Goal: Find specific page/section: Find specific page/section

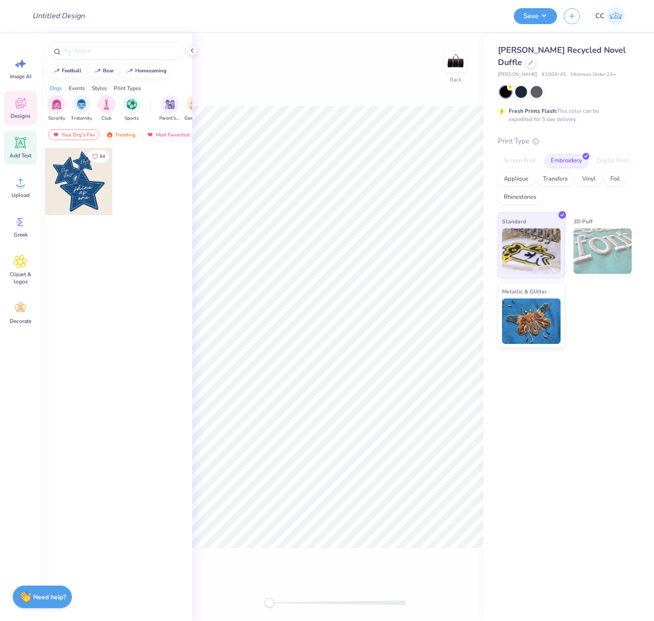
click at [19, 146] on icon at bounding box center [20, 143] width 9 height 9
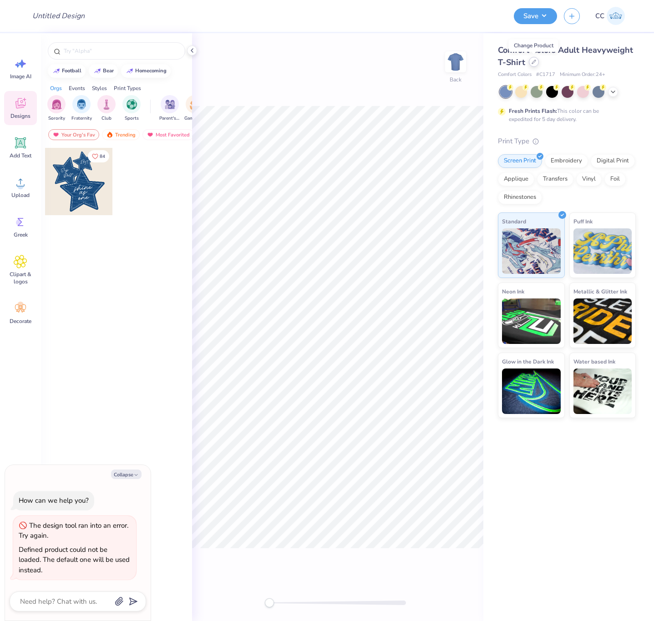
click at [534, 66] on div at bounding box center [534, 62] width 10 height 10
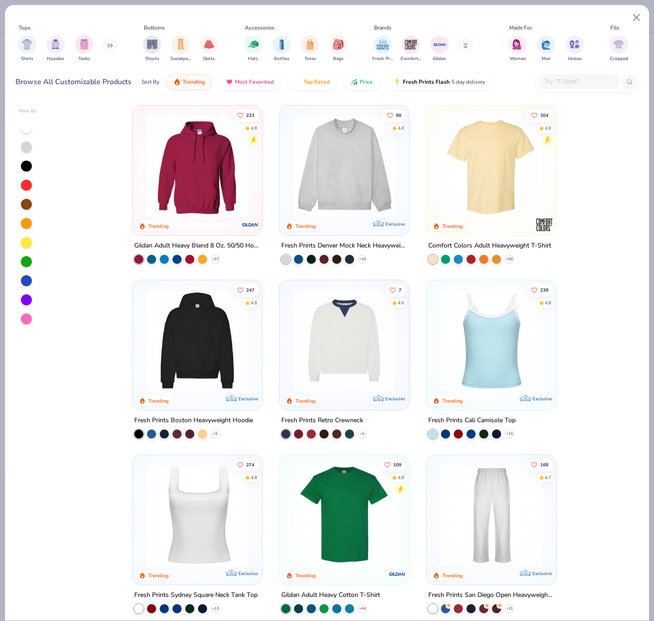
type textarea "x"
click at [574, 77] on input "text" at bounding box center [578, 81] width 70 height 10
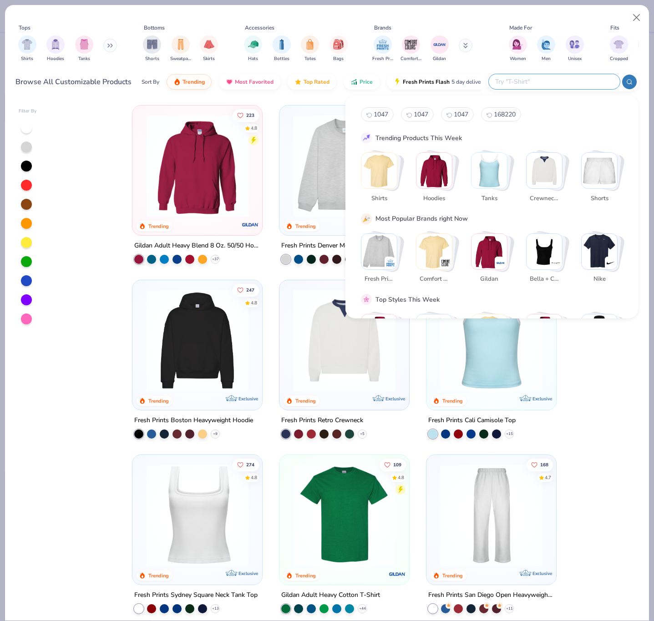
paste input "1047"
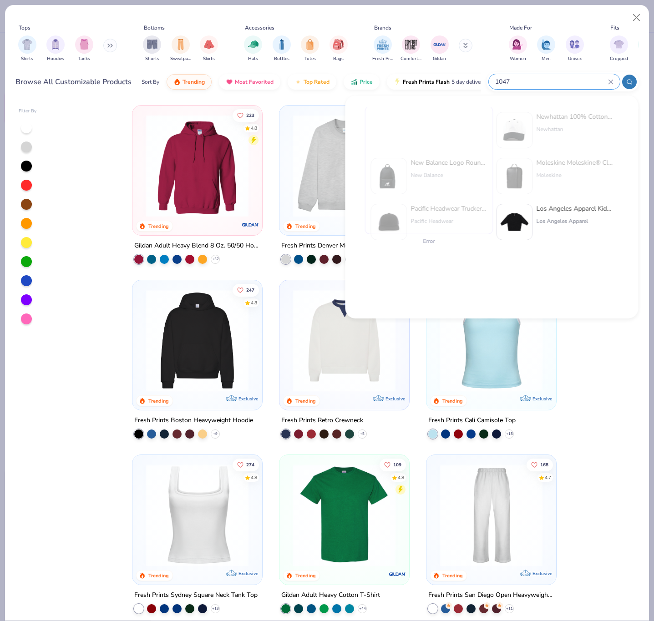
type input "1047"
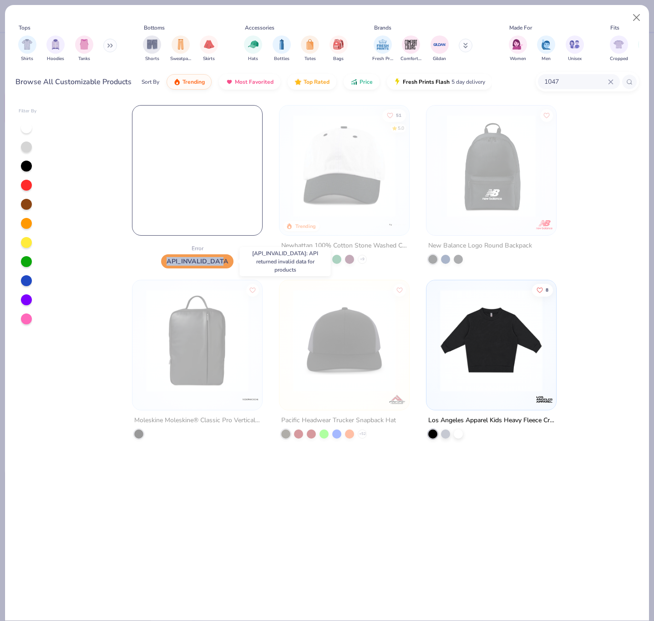
drag, startPoint x: 167, startPoint y: 261, endPoint x: 224, endPoint y: 262, distance: 57.4
click at [224, 262] on span "API_INVALID_DATA" at bounding box center [197, 261] width 72 height 14
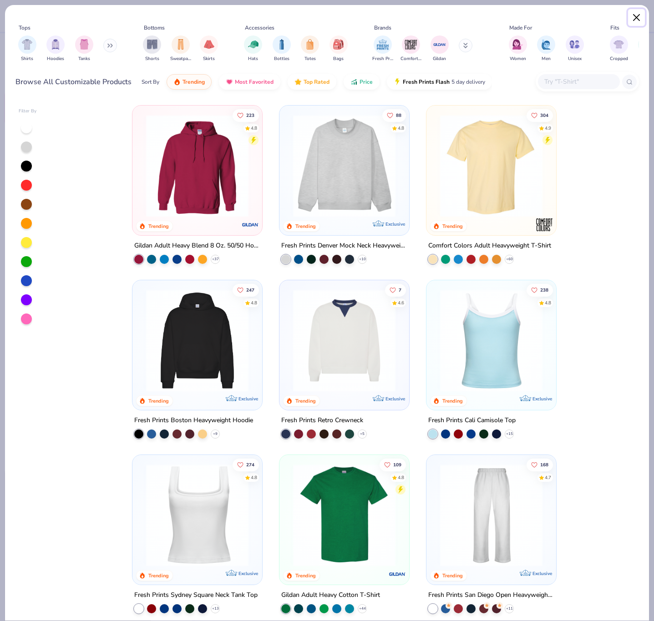
click at [633, 15] on button "Close" at bounding box center [636, 17] width 17 height 17
type textarea "x"
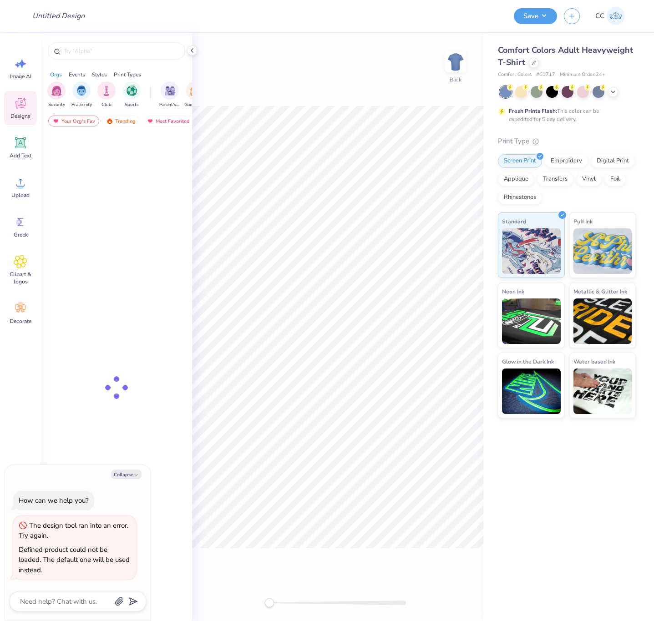
type textarea "x"
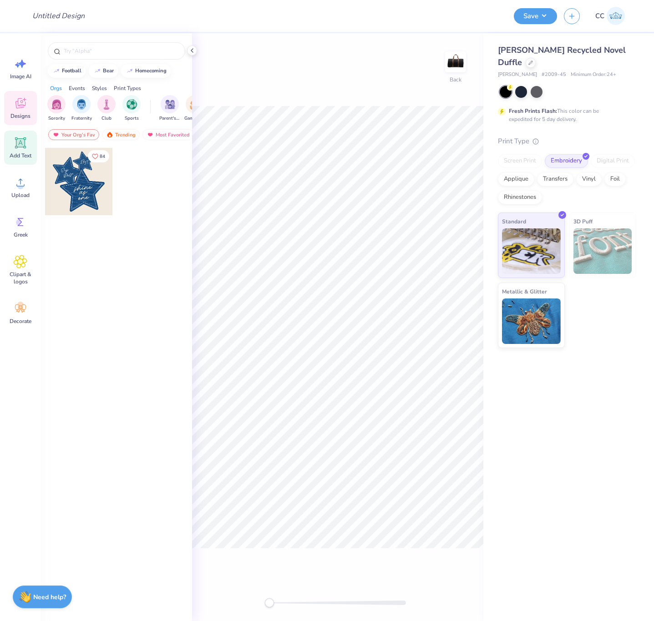
click at [20, 141] on icon at bounding box center [20, 143] width 9 height 9
click at [22, 143] on icon at bounding box center [20, 143] width 9 height 9
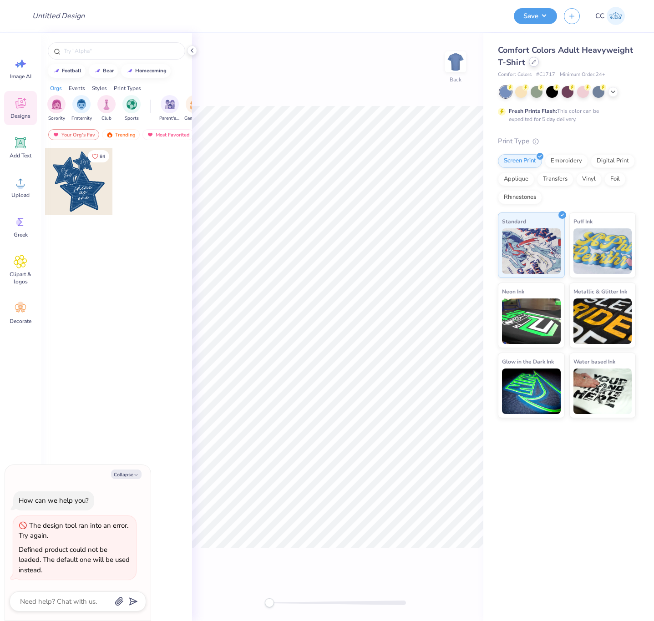
click at [532, 63] on icon at bounding box center [534, 62] width 5 height 5
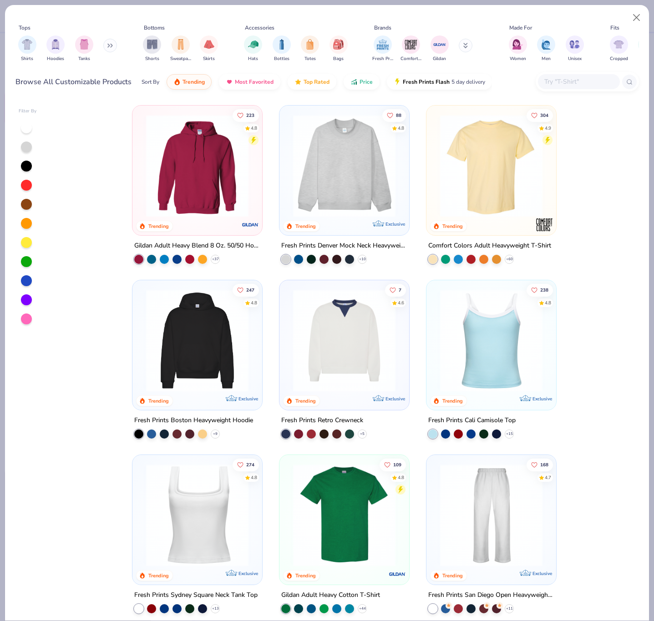
type textarea "x"
click at [557, 82] on input "text" at bounding box center [578, 81] width 70 height 10
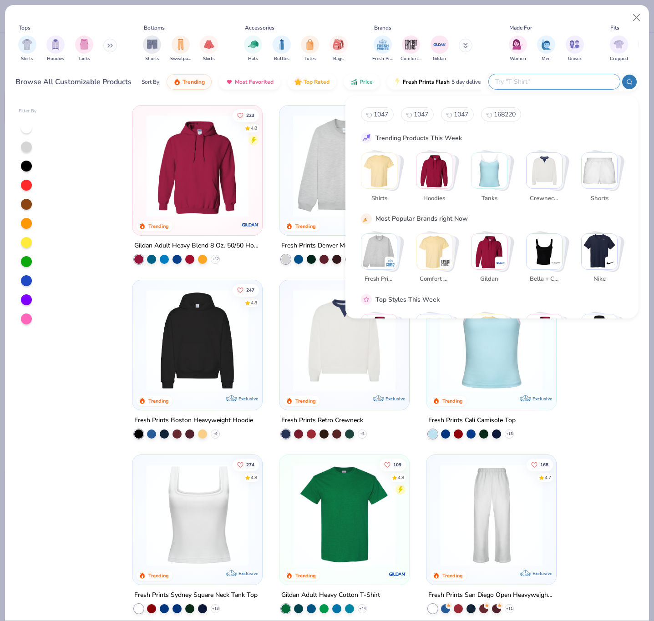
paste input "1047"
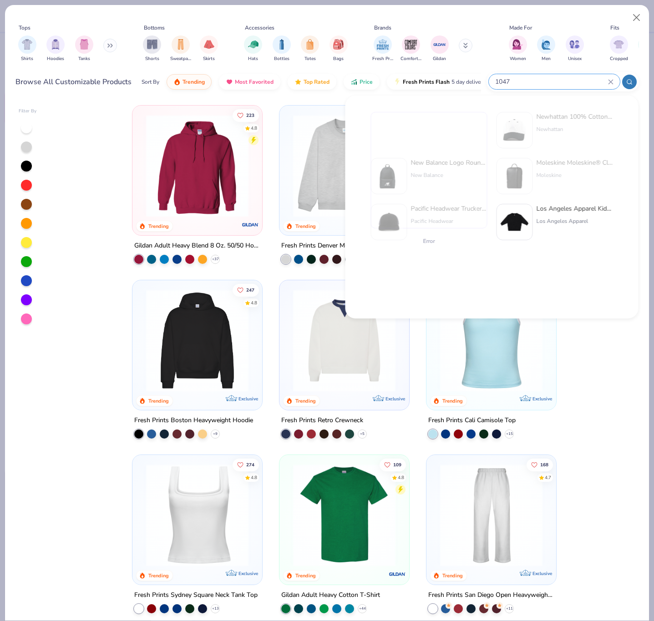
type input "1047"
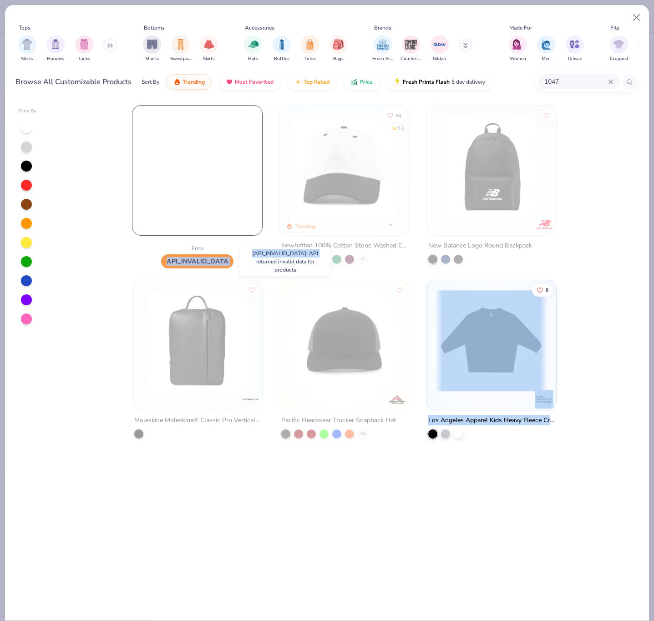
drag, startPoint x: 168, startPoint y: 263, endPoint x: 239, endPoint y: 265, distance: 71.0
click at [239, 265] on body "Design Title Save CC Image AI Designs Add Text Upload Greek Clipart & logos Dec…" at bounding box center [327, 310] width 654 height 621
